Goal: Task Accomplishment & Management: Complete application form

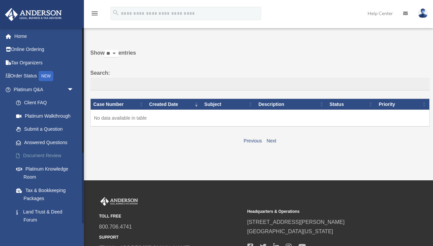
click at [37, 156] on link "Document Review" at bounding box center [46, 155] width 74 height 13
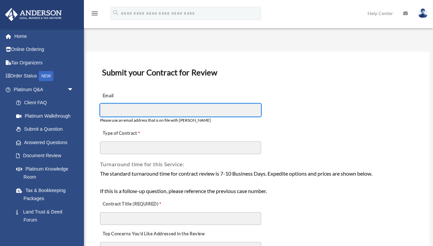
click at [120, 111] on input "Email" at bounding box center [180, 110] width 161 height 13
type input "**********"
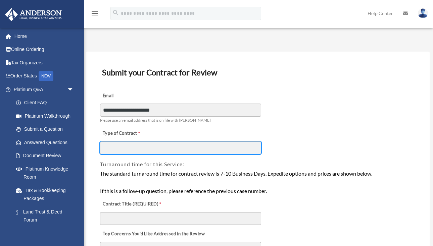
click at [131, 149] on input "Type of Contract" at bounding box center [180, 148] width 161 height 13
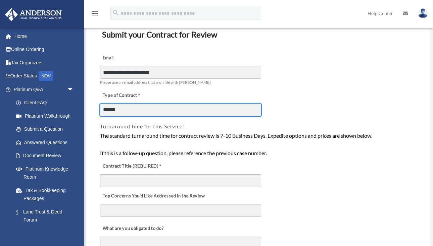
scroll to position [42, 0]
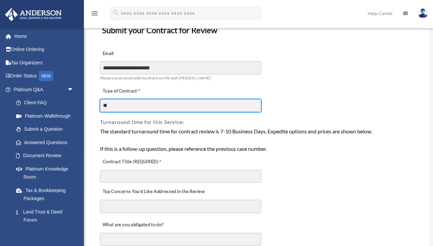
type input "*"
type input "**********"
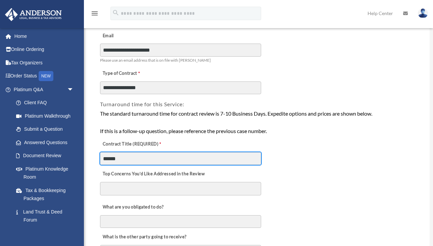
scroll to position [61, 0]
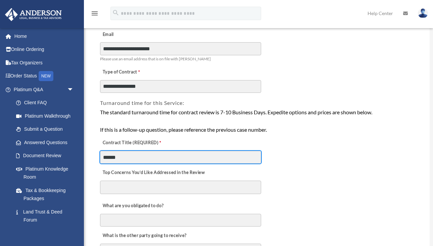
type input "******"
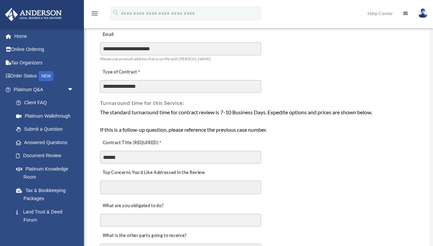
click at [122, 188] on textarea "Top Concerns You’d Like Addressed in the Review" at bounding box center [180, 187] width 161 height 13
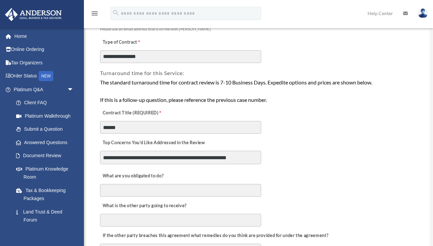
scroll to position [97, 0]
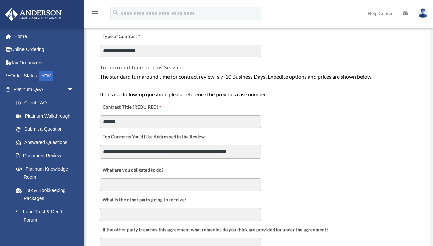
type textarea "**********"
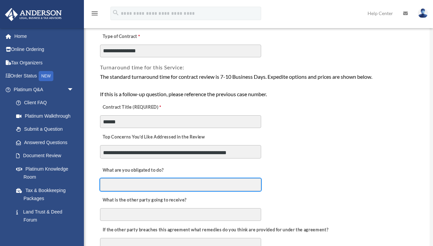
click at [135, 188] on input "What are you obligated to do?" at bounding box center [180, 184] width 161 height 13
type input "**********"
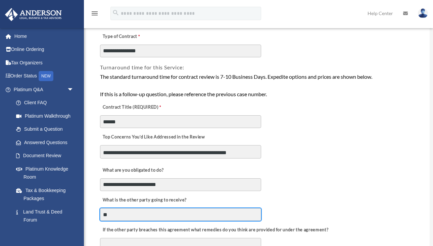
type input "*"
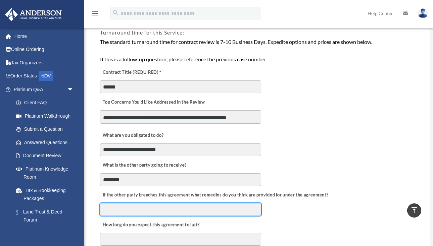
scroll to position [136, 0]
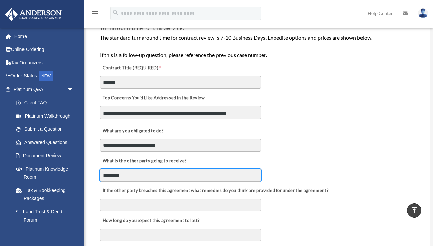
drag, startPoint x: 127, startPoint y: 178, endPoint x: 107, endPoint y: 178, distance: 19.8
click at [107, 178] on input "********" at bounding box center [180, 175] width 161 height 13
type input "*"
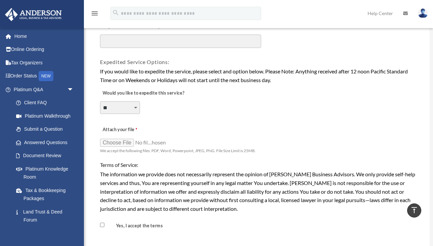
scroll to position [461, 0]
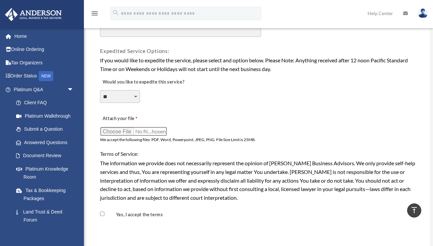
click at [124, 131] on input "Attach your file" at bounding box center [133, 131] width 67 height 9
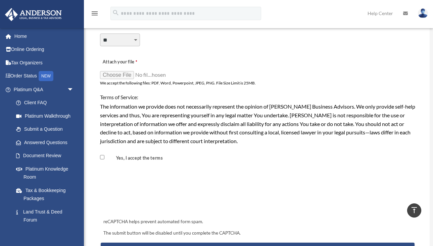
scroll to position [515, 0]
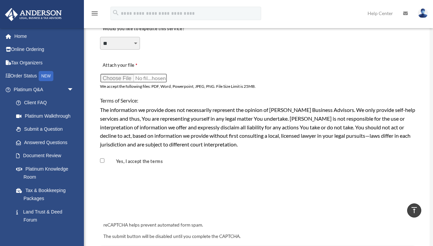
click at [120, 76] on input "Attach your file" at bounding box center [133, 77] width 67 height 9
click at [122, 78] on input "Attach your file" at bounding box center [133, 77] width 67 height 9
click at [118, 78] on input "Attach your file" at bounding box center [133, 77] width 67 height 9
type input "**********"
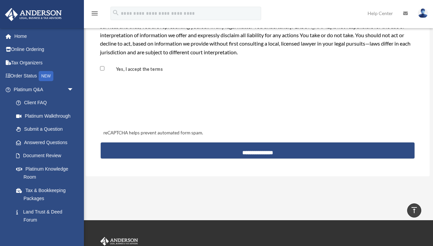
scroll to position [607, 0]
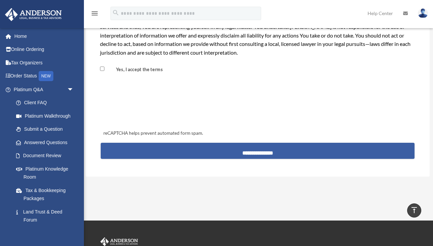
click at [252, 152] on input "**********" at bounding box center [258, 151] width 314 height 16
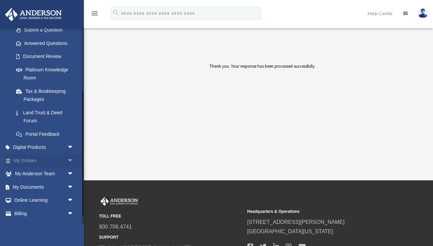
scroll to position [99, 0]
click at [51, 161] on link "My Entities arrow_drop_down" at bounding box center [44, 160] width 79 height 13
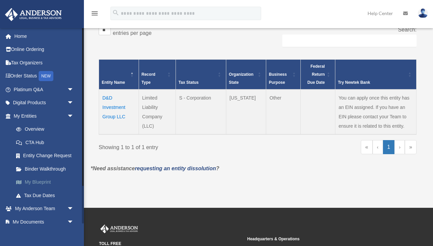
scroll to position [116, 0]
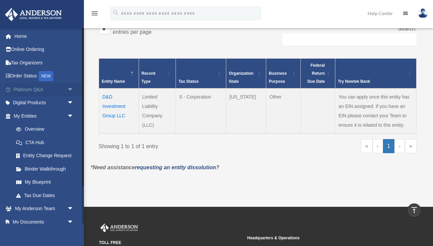
click at [28, 91] on link "Platinum Q&A arrow_drop_down" at bounding box center [44, 89] width 79 height 13
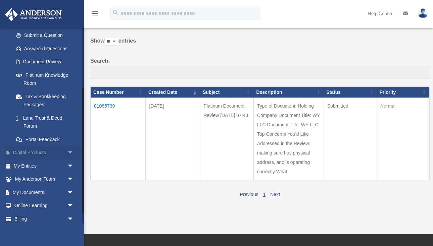
scroll to position [93, 0]
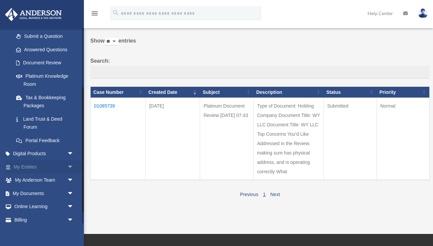
click at [43, 167] on link "My Entities arrow_drop_down" at bounding box center [44, 166] width 79 height 13
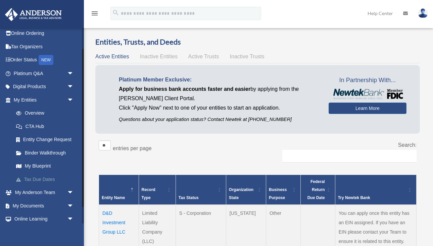
scroll to position [16, 0]
click at [35, 87] on link "Digital Products arrow_drop_down" at bounding box center [44, 87] width 79 height 13
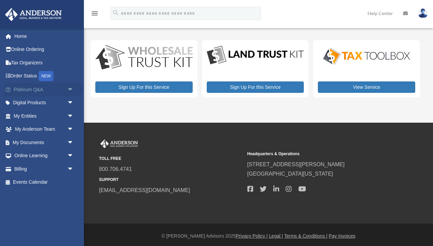
click at [25, 89] on link "Platinum Q&A arrow_drop_down" at bounding box center [44, 89] width 79 height 13
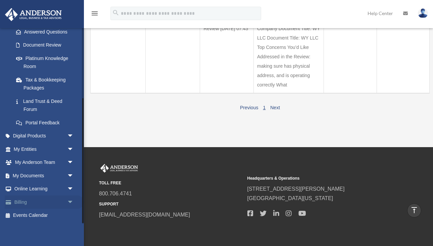
scroll to position [110, 0]
click at [37, 177] on link "My Documents arrow_drop_down" at bounding box center [44, 176] width 79 height 13
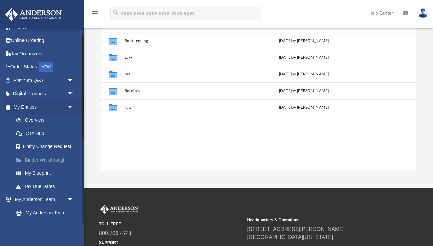
scroll to position [8, 0]
click at [34, 120] on link "Overview" at bounding box center [46, 120] width 74 height 13
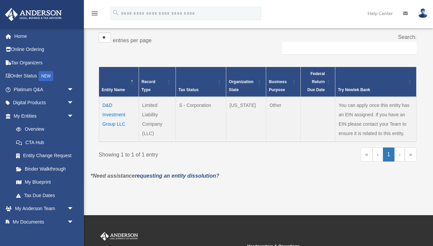
scroll to position [109, 0]
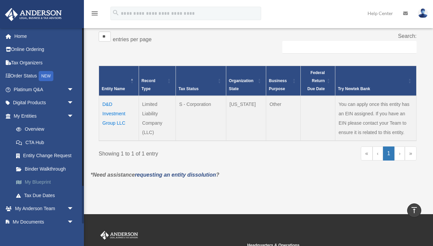
click at [42, 181] on link "My Blueprint" at bounding box center [46, 182] width 74 height 13
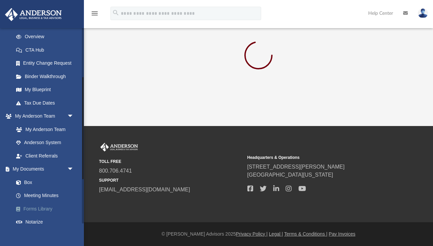
scroll to position [95, 0]
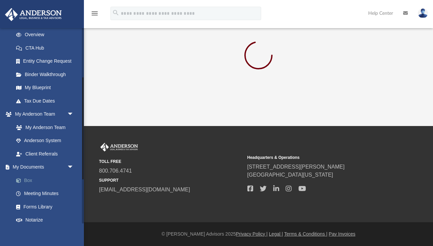
click at [27, 180] on link "Box" at bounding box center [46, 180] width 74 height 13
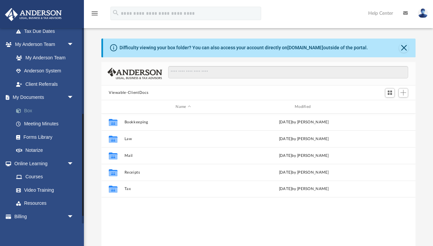
scroll to position [163, 0]
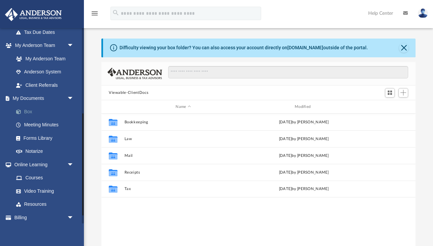
click at [25, 110] on link "Box" at bounding box center [46, 111] width 74 height 13
click at [125, 93] on button "Viewable-ClientDocs" at bounding box center [129, 93] width 40 height 6
click at [403, 92] on span "Add" at bounding box center [403, 93] width 6 height 6
click at [387, 107] on li "Upload" at bounding box center [393, 106] width 21 height 7
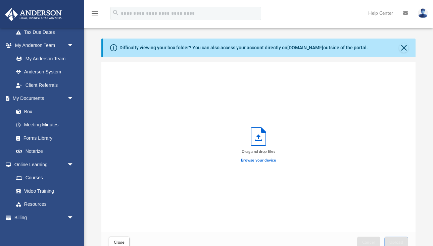
scroll to position [170, 314]
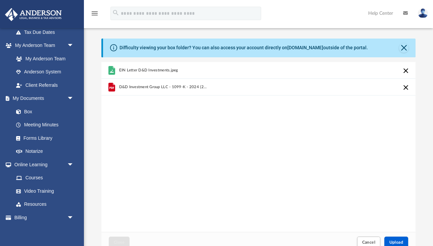
click at [406, 87] on button "Cancel this upload" at bounding box center [406, 88] width 8 height 8
click at [372, 151] on div "EIN Letter D&D Investments.jpeg" at bounding box center [258, 147] width 314 height 170
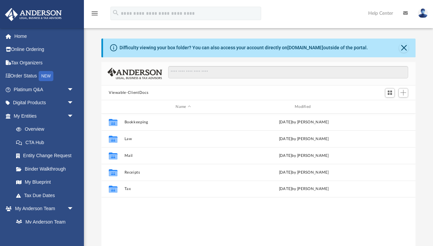
scroll to position [153, 314]
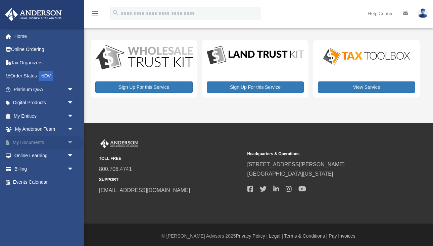
click at [35, 144] on link "My Documents arrow_drop_down" at bounding box center [44, 142] width 79 height 13
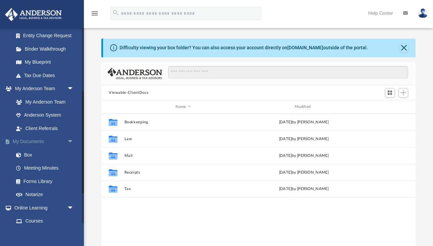
scroll to position [122, 0]
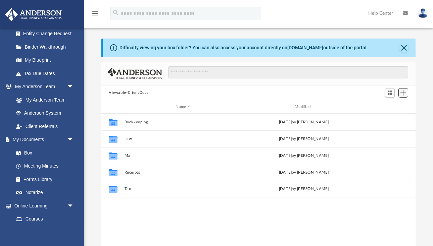
click at [403, 92] on span "Add" at bounding box center [403, 93] width 6 height 6
click at [389, 107] on li "Upload" at bounding box center [393, 106] width 21 height 7
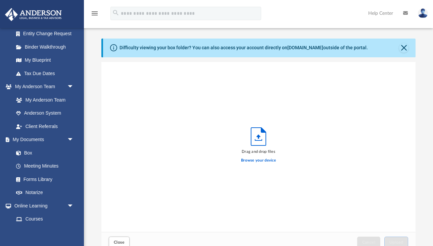
scroll to position [170, 314]
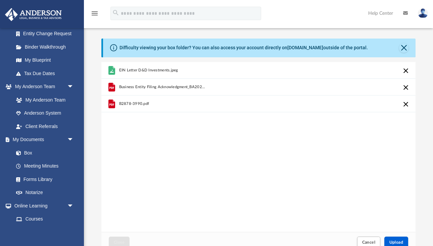
click at [405, 86] on button "Cancel this upload" at bounding box center [406, 88] width 8 height 8
click at [404, 86] on button "Cancel this upload" at bounding box center [406, 88] width 8 height 8
click at [406, 69] on button "Cancel this upload" at bounding box center [406, 71] width 8 height 8
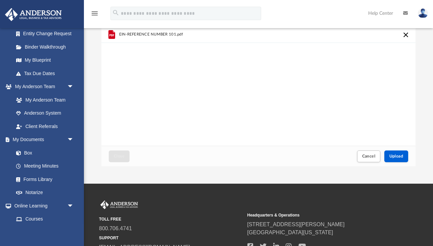
scroll to position [104, 0]
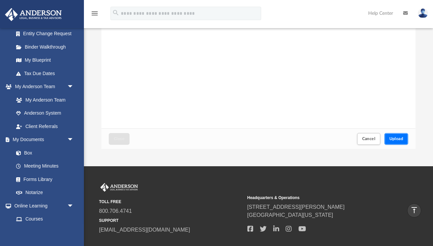
click at [392, 139] on span "Upload" at bounding box center [396, 139] width 14 height 4
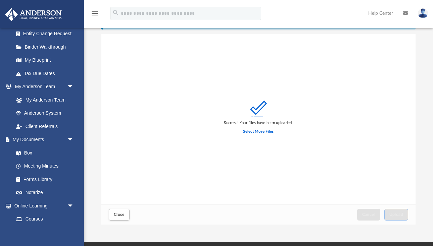
scroll to position [0, 0]
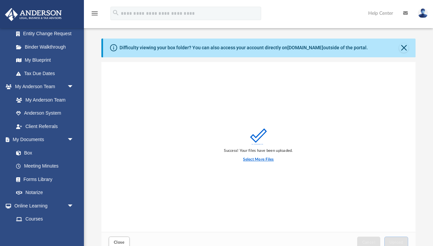
click at [259, 159] on label "Select More Files" at bounding box center [258, 160] width 31 height 6
click at [0, 0] on input "Select More Files" at bounding box center [0, 0] width 0 height 0
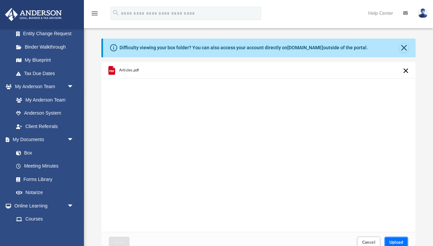
click at [393, 242] on span "Upload" at bounding box center [396, 243] width 14 height 4
